Goal: Navigation & Orientation: Find specific page/section

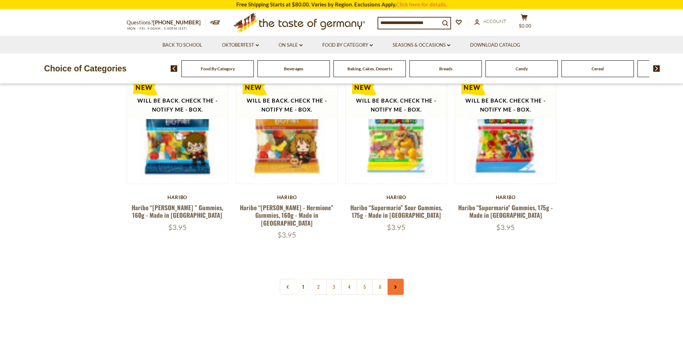
scroll to position [1649, 0]
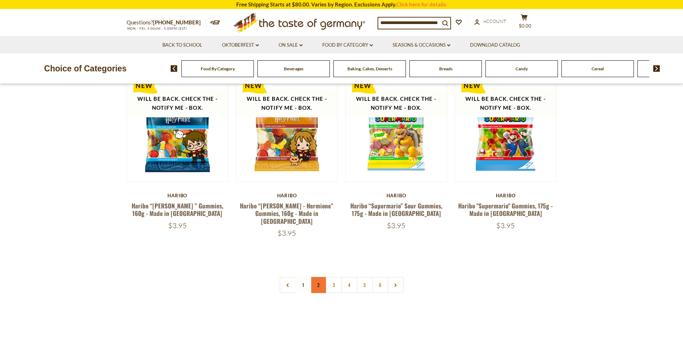
click at [318, 277] on link "2" at bounding box center [318, 285] width 16 height 16
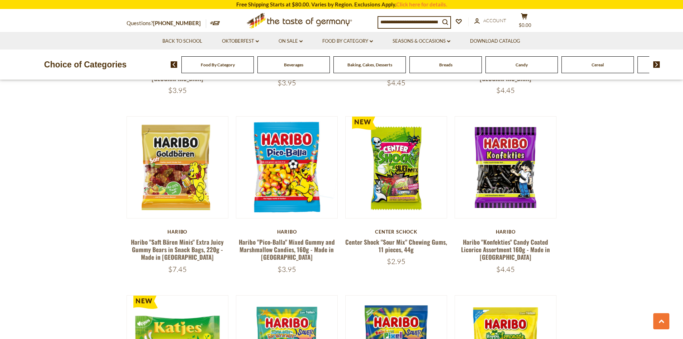
scroll to position [1649, 0]
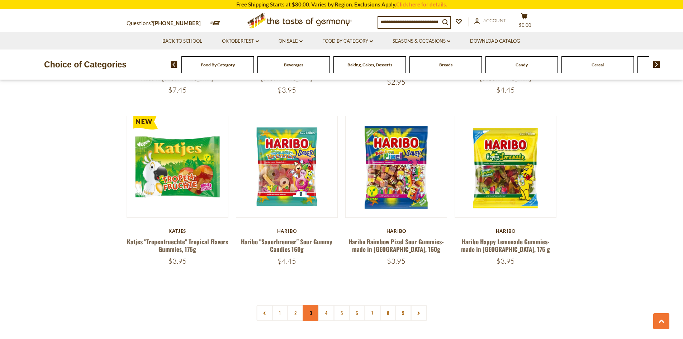
click at [310, 305] on link "3" at bounding box center [311, 313] width 16 height 16
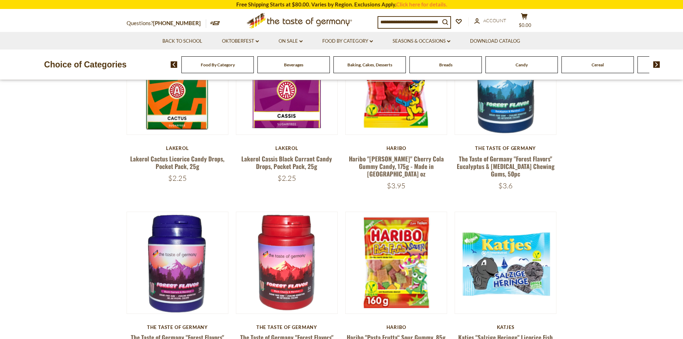
scroll to position [300, 0]
